Goal: Obtain resource: Obtain resource

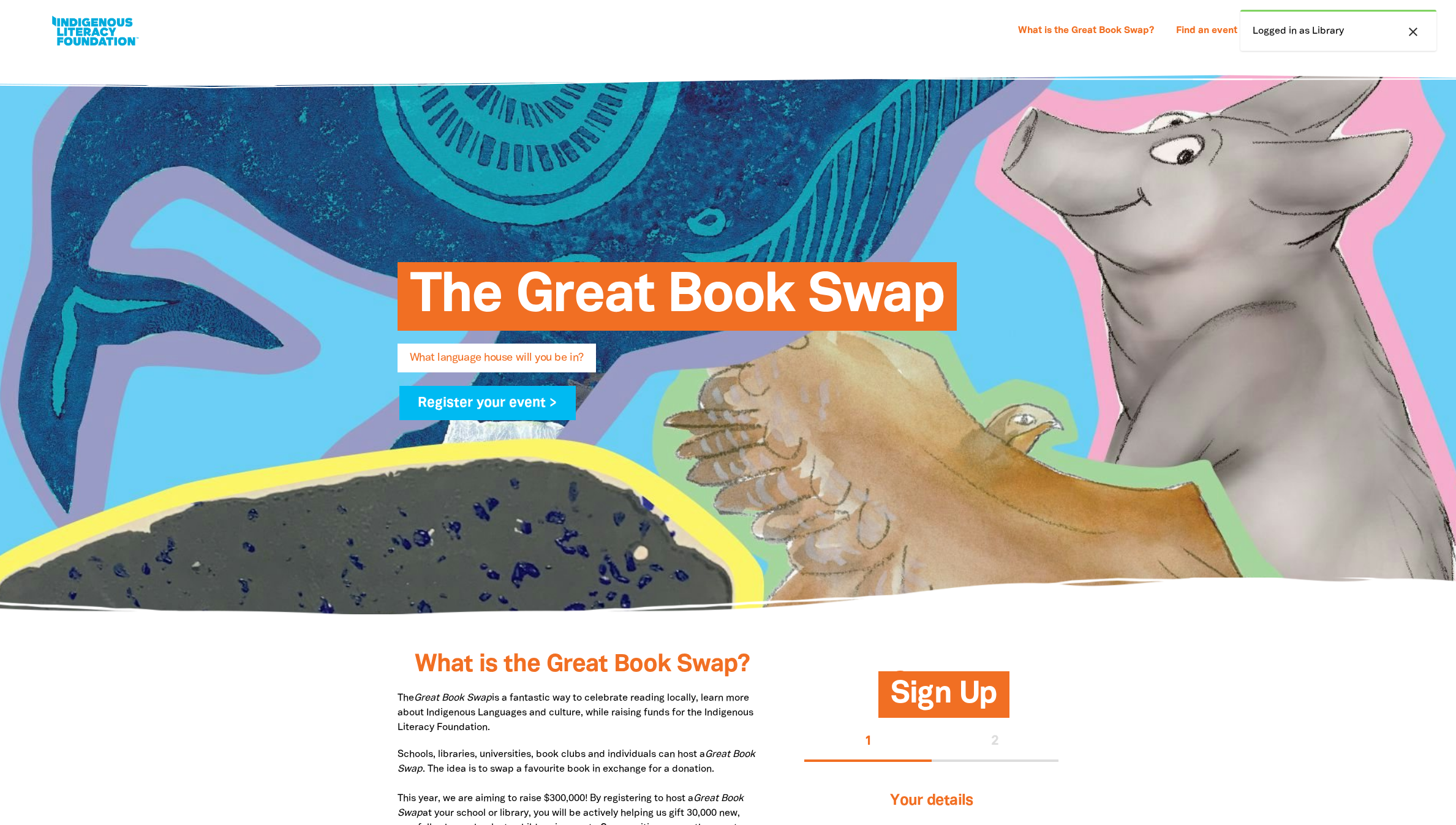
select select "high-school"
click at [1010, 34] on link "What is the Great Book Swap?" at bounding box center [1085, 31] width 151 height 19
select select "high-school"
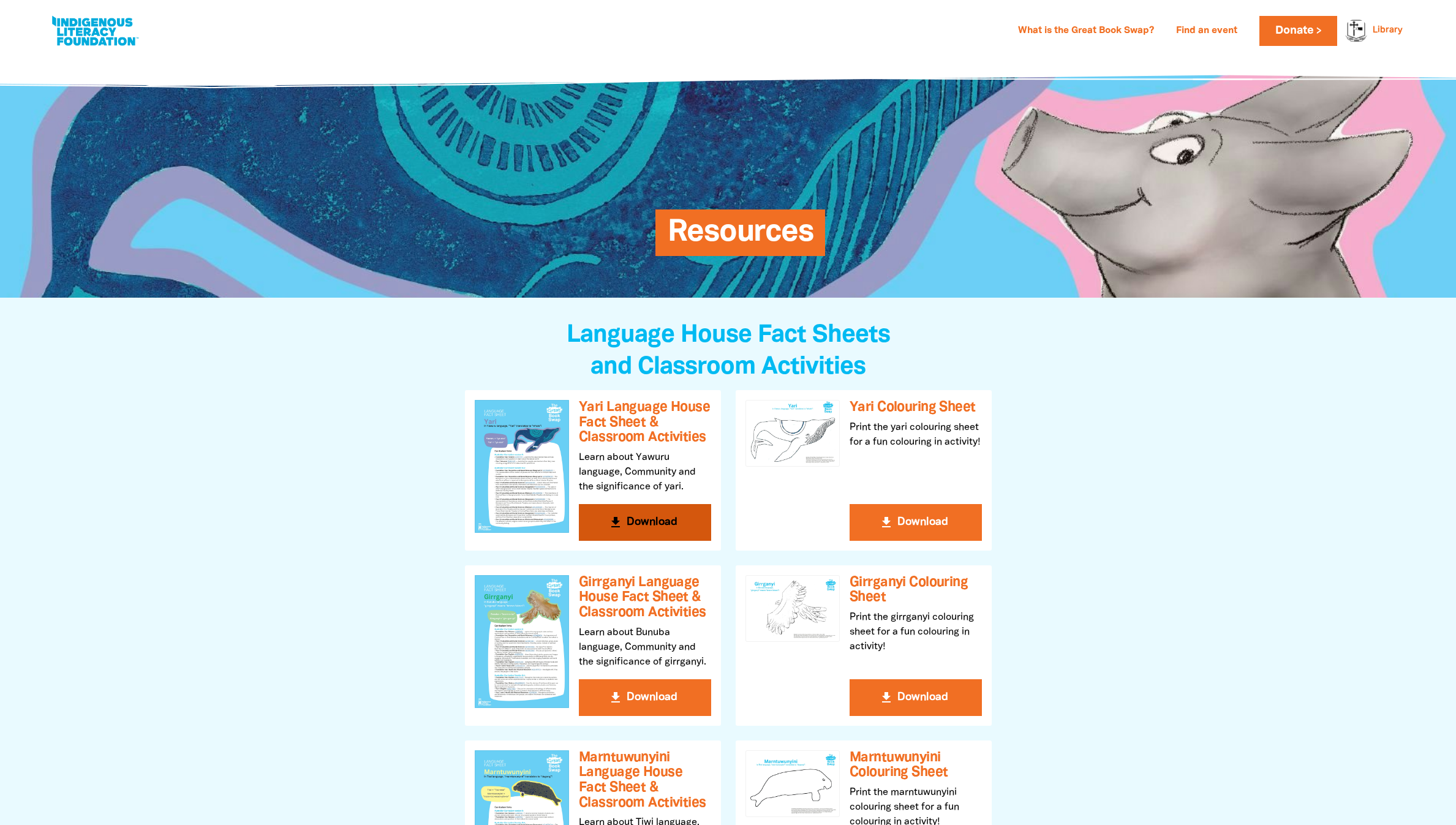
click at [530, 447] on div at bounding box center [521, 466] width 95 height 133
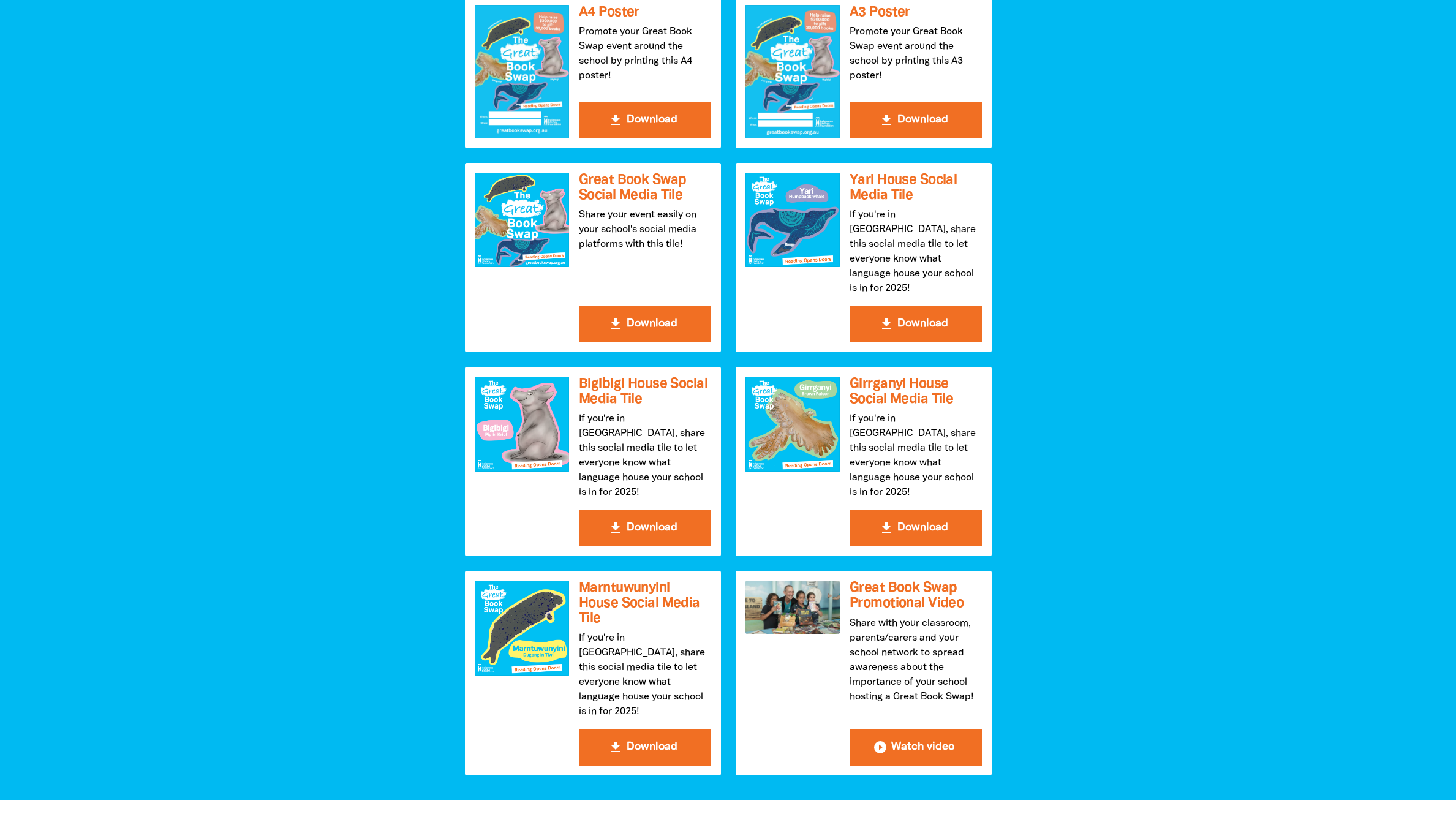
scroll to position [1374, 0]
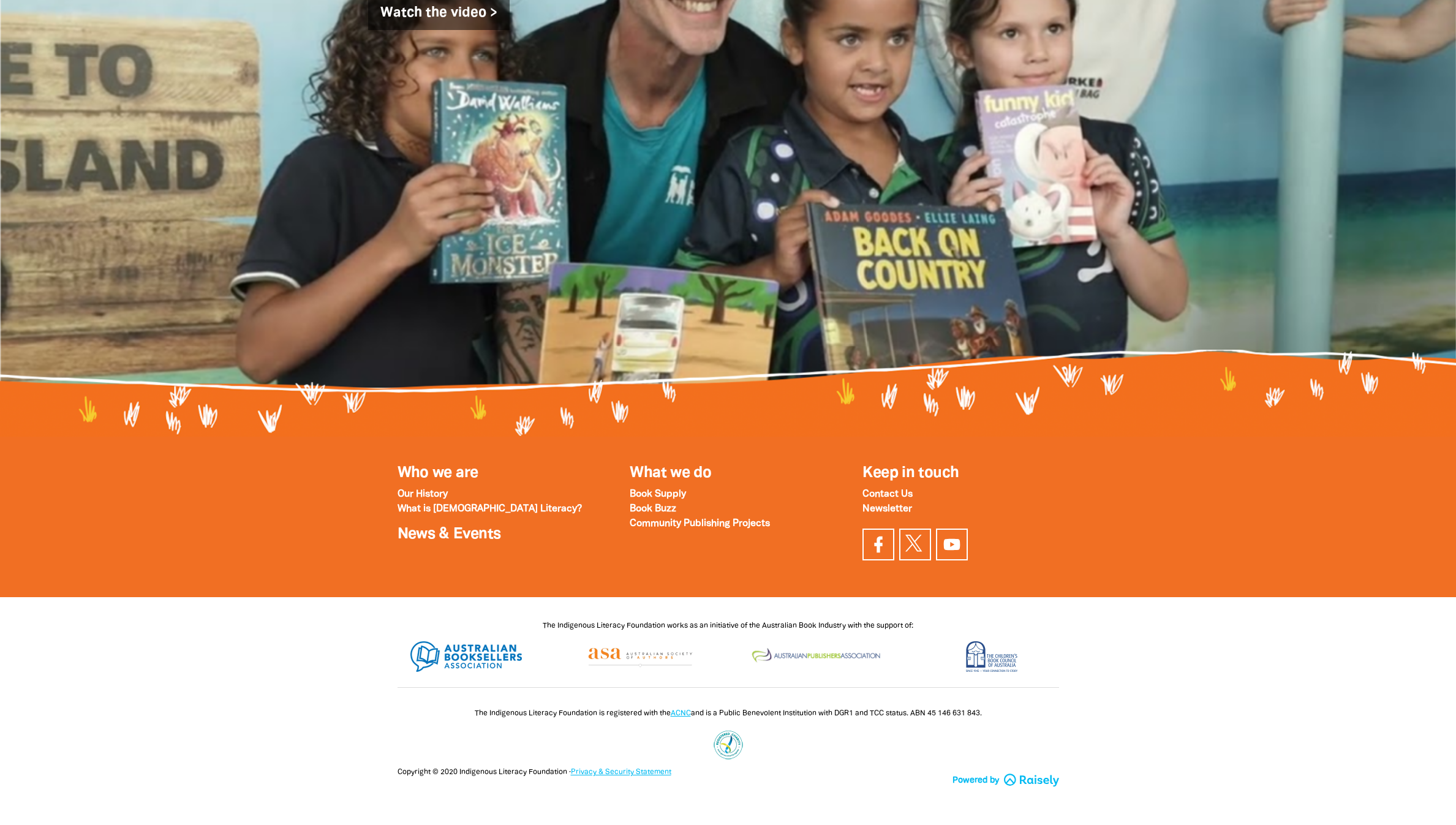
scroll to position [5232, 0]
